Goal: Task Accomplishment & Management: Complete application form

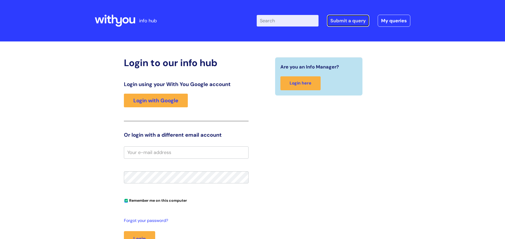
click at [357, 22] on link "Submit a query" at bounding box center [348, 21] width 42 height 12
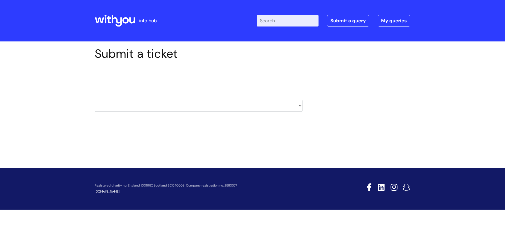
click at [300, 105] on select "HR / People IT and Support Clinical Drug Alerts Finance Accounts Data Support T…" at bounding box center [199, 106] width 208 height 12
select select "it_and_support"
click at [95, 100] on select "HR / People IT and Support Clinical Drug Alerts Finance Accounts Data Support T…" at bounding box center [199, 106] width 208 height 12
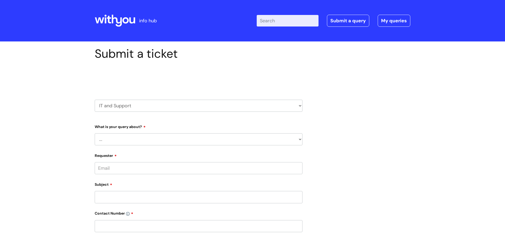
click at [215, 139] on select "... Mobile Phone Reset & MFA Accounts, Starters and Leavers IT Hardware issue I…" at bounding box center [199, 140] width 208 height 12
select select "I need help logging in"
click at [95, 134] on select "... Mobile Phone Reset & MFA Accounts, Starters and Leavers IT Hardware issue I…" at bounding box center [199, 140] width 208 height 12
click at [167, 167] on select "... I need help logging into my laptop/chromebook I need access or help logging…" at bounding box center [200, 167] width 203 height 12
select select "I need help logging into my laptop/chromebook"
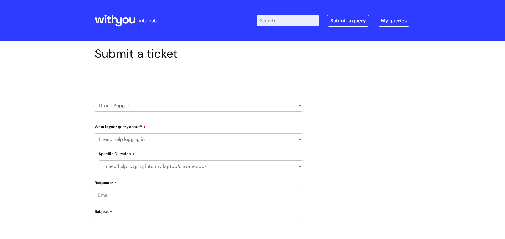
click at [99, 161] on select "... I need help logging into my laptop/chromebook I need access or help logging…" at bounding box center [200, 167] width 203 height 12
click at [164, 194] on select "... I need help with my Single Sign On password" at bounding box center [200, 194] width 203 height 12
select select "I need help with my Single Sign On password"
click at [99, 188] on select "... I need help with my Single Sign On password" at bounding box center [200, 194] width 203 height 12
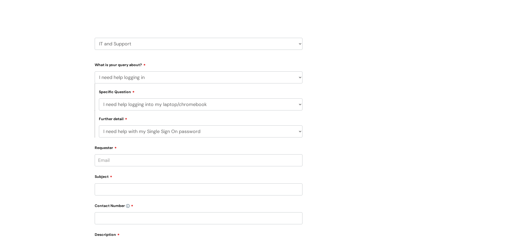
scroll to position [73, 0]
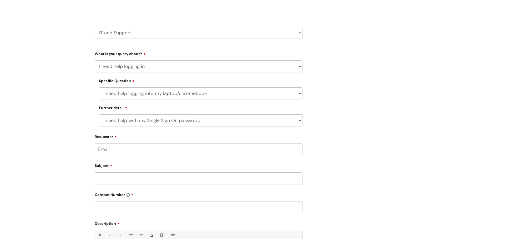
click at [149, 152] on input "Requester" at bounding box center [199, 150] width 208 height 12
type input "[EMAIL_ADDRESS][PERSON_NAME][DOMAIN_NAME]"
click at [115, 181] on input "Subject" at bounding box center [199, 179] width 208 height 12
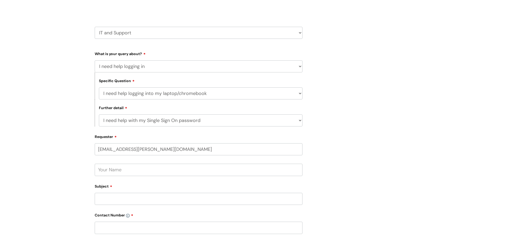
click at [143, 170] on input "text" at bounding box center [199, 170] width 208 height 12
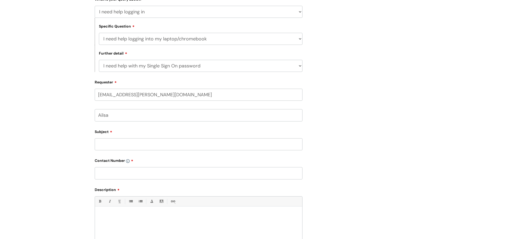
scroll to position [130, 0]
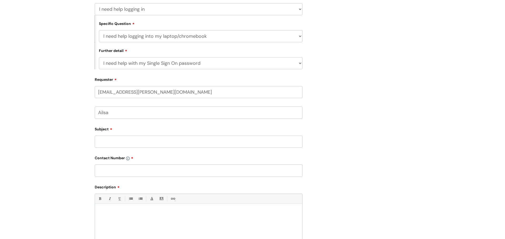
type input "Ailsa"
click at [154, 141] on input "Subject" at bounding box center [199, 142] width 208 height 12
type input "unable to log in, saying wrong password"
click at [125, 171] on input "text" at bounding box center [199, 171] width 208 height 12
click at [161, 216] on p at bounding box center [198, 213] width 199 height 5
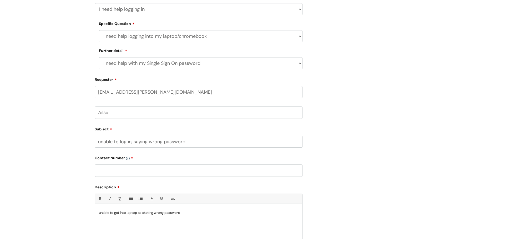
click at [129, 171] on input "text" at bounding box center [199, 171] width 208 height 12
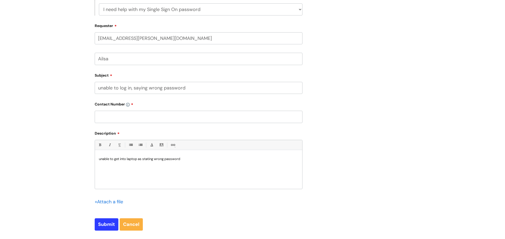
scroll to position [186, 0]
click at [99, 118] on input "text" at bounding box center [199, 116] width 208 height 12
type input "07581081500"
click at [111, 227] on input "Submit" at bounding box center [107, 223] width 24 height 12
type input "Please Wait..."
